Goal: Obtain resource: Download file/media

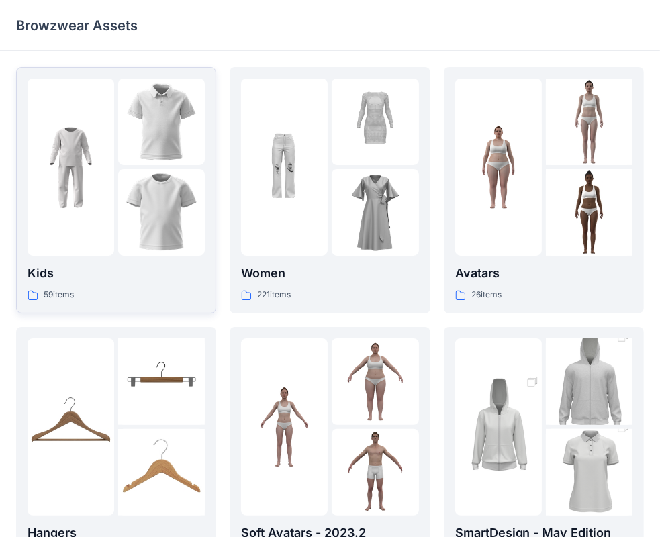
click at [159, 185] on img at bounding box center [161, 212] width 87 height 87
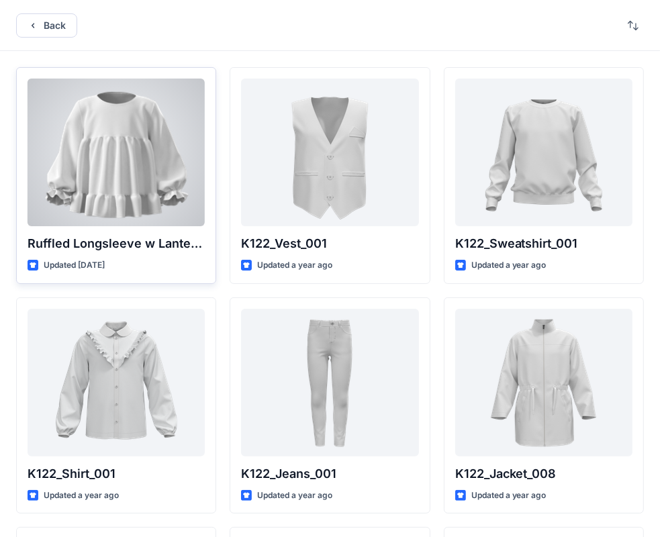
click at [146, 169] on div at bounding box center [116, 153] width 177 height 148
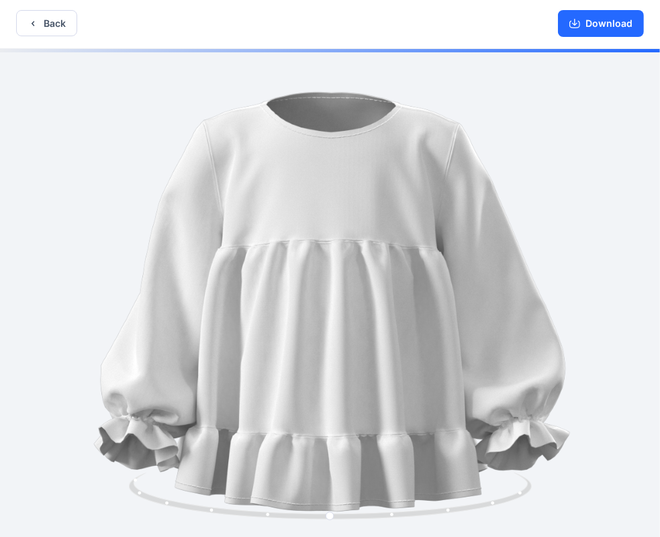
scroll to position [3, 0]
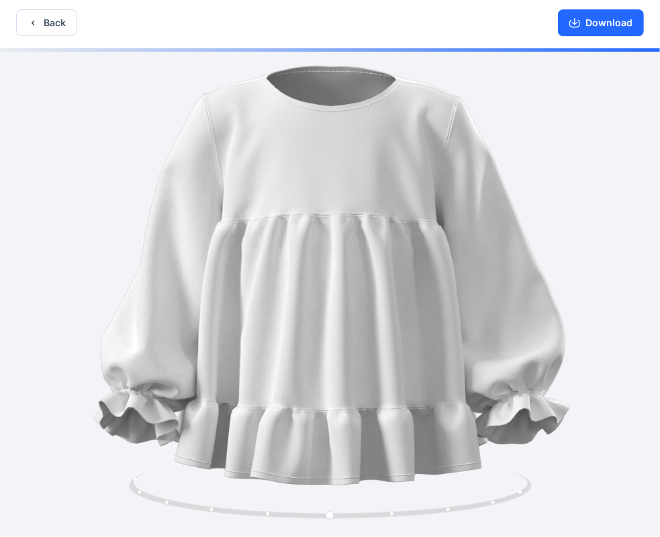
drag, startPoint x: 138, startPoint y: 409, endPoint x: 198, endPoint y: 328, distance: 100.9
click at [198, 327] on img at bounding box center [330, 267] width 540 height 540
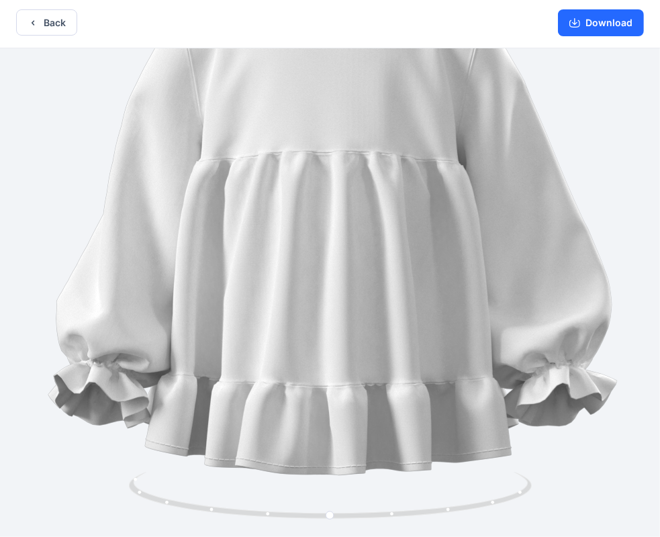
drag, startPoint x: 562, startPoint y: 398, endPoint x: 514, endPoint y: 392, distance: 48.7
click at [514, 392] on img at bounding box center [330, 215] width 645 height 645
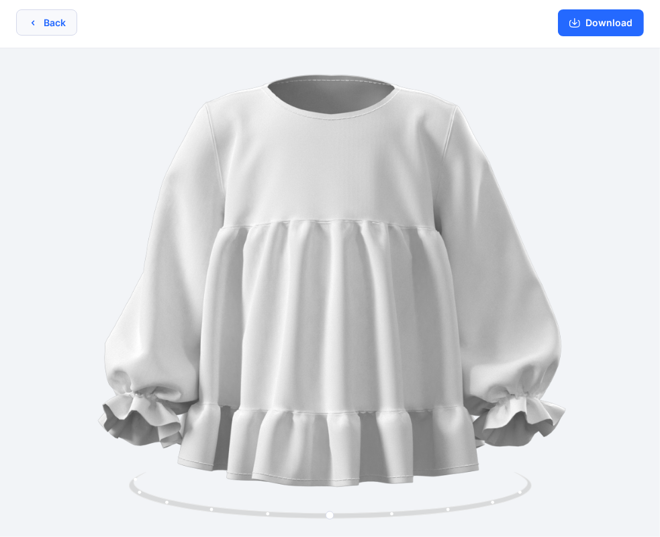
click at [46, 17] on button "Back" at bounding box center [46, 22] width 61 height 26
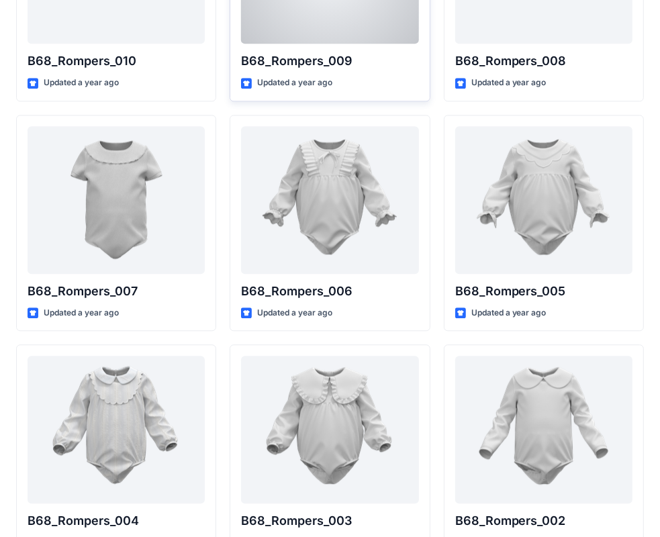
scroll to position [2026, 0]
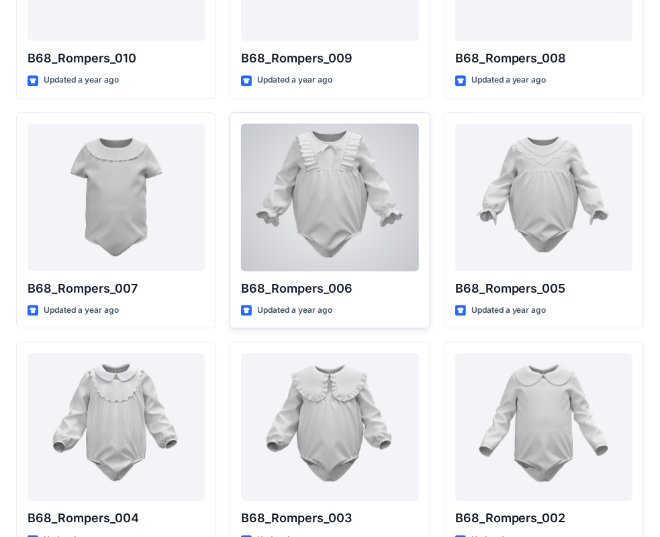
click at [363, 223] on div at bounding box center [329, 198] width 177 height 148
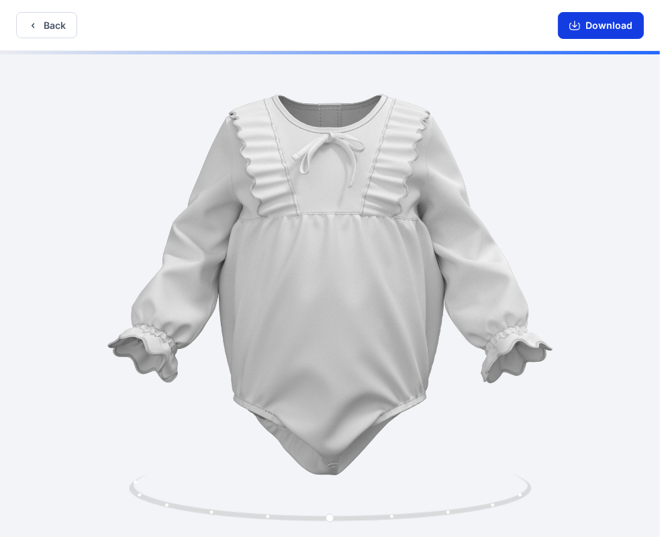
click at [586, 22] on button "Download" at bounding box center [601, 25] width 86 height 27
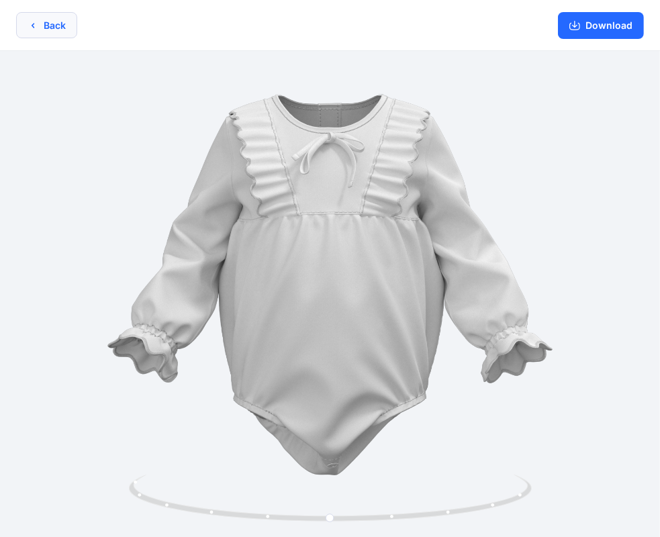
click at [47, 28] on button "Back" at bounding box center [46, 25] width 61 height 26
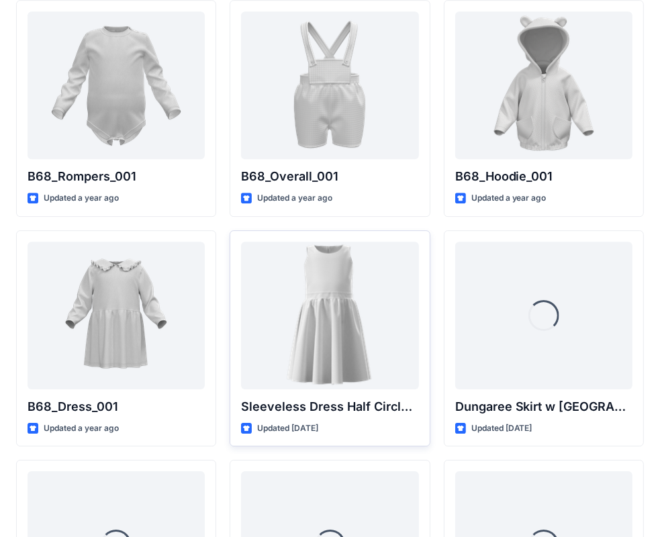
scroll to position [2611, 0]
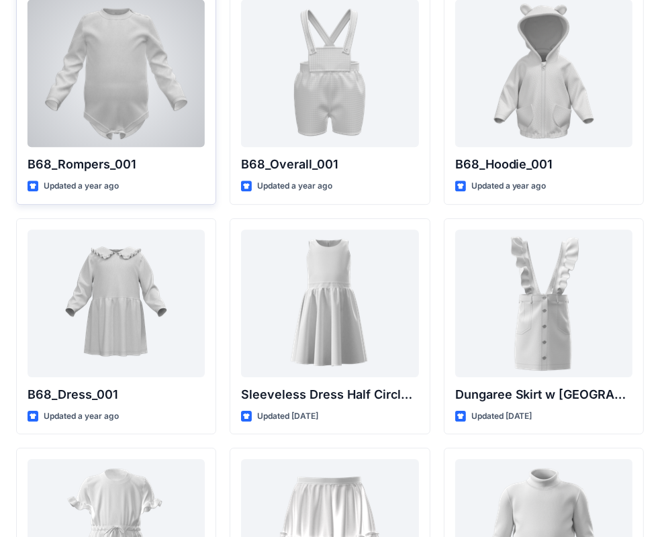
click at [128, 91] on div at bounding box center [116, 73] width 177 height 148
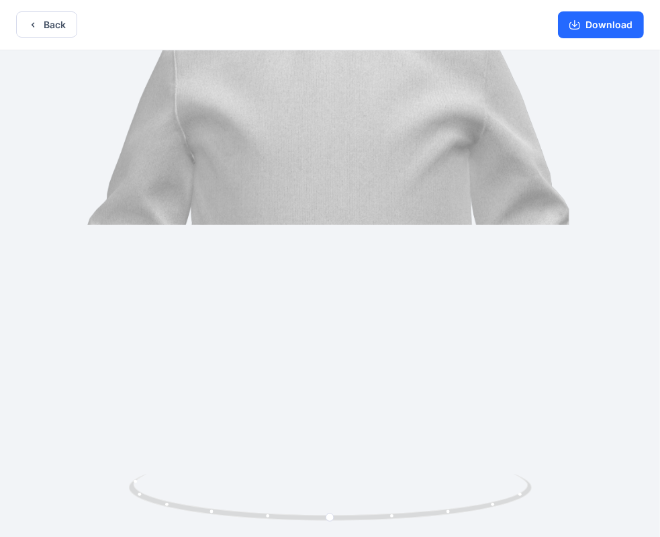
scroll to position [3, 0]
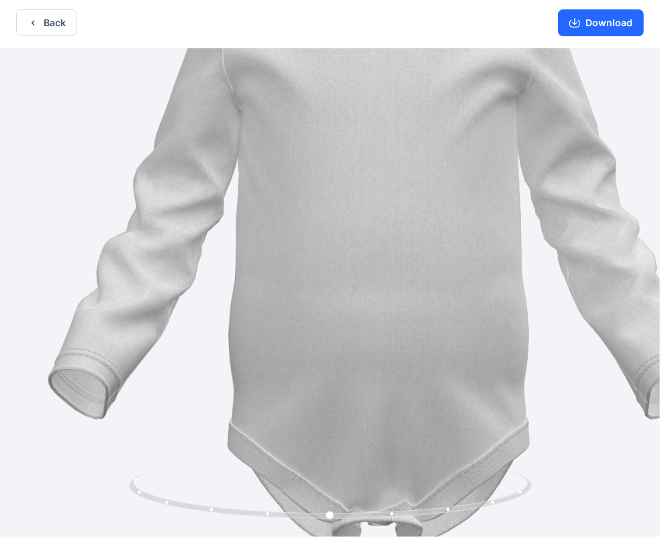
drag, startPoint x: 48, startPoint y: 427, endPoint x: 188, endPoint y: 377, distance: 148.3
click at [190, 368] on img at bounding box center [378, 244] width 757 height 757
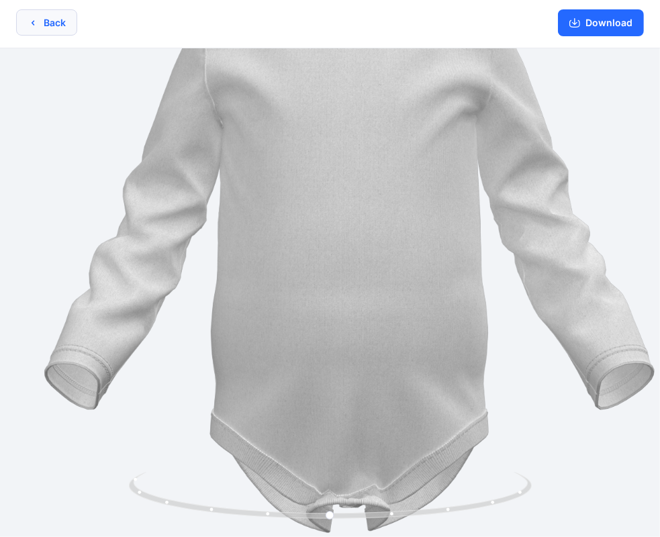
click at [48, 13] on button "Back" at bounding box center [46, 22] width 61 height 26
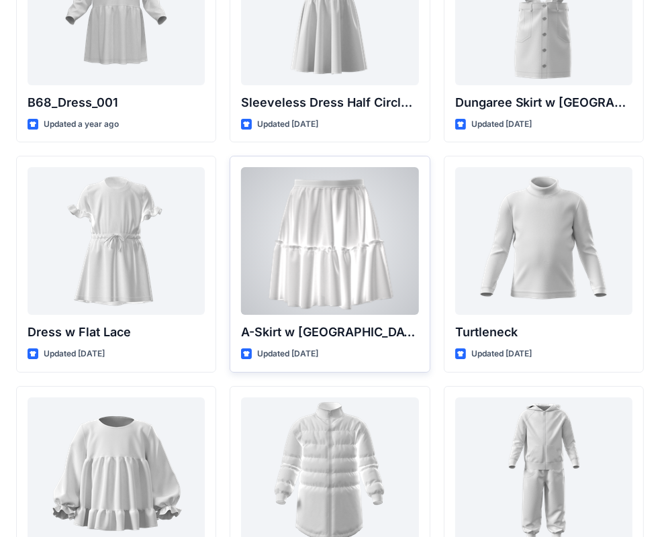
scroll to position [2947, 0]
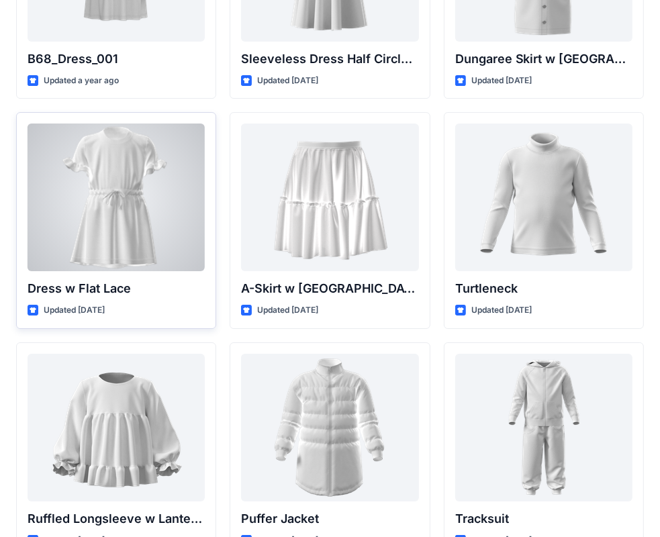
click at [141, 185] on div at bounding box center [116, 198] width 177 height 148
